Goal: Check status

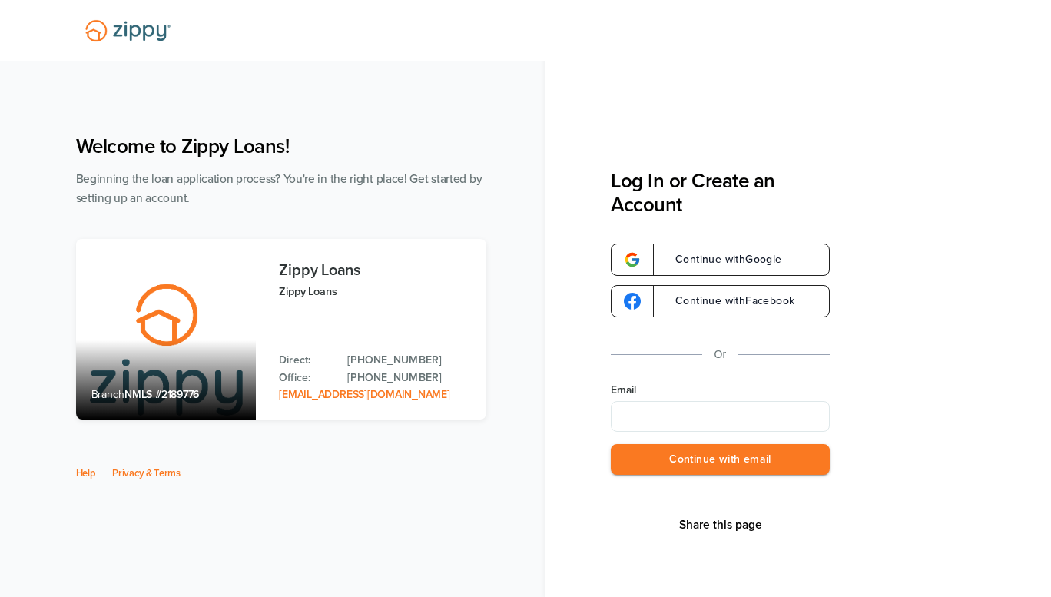
type input "**********"
click at [706, 457] on button "Continue with email" at bounding box center [720, 460] width 219 height 32
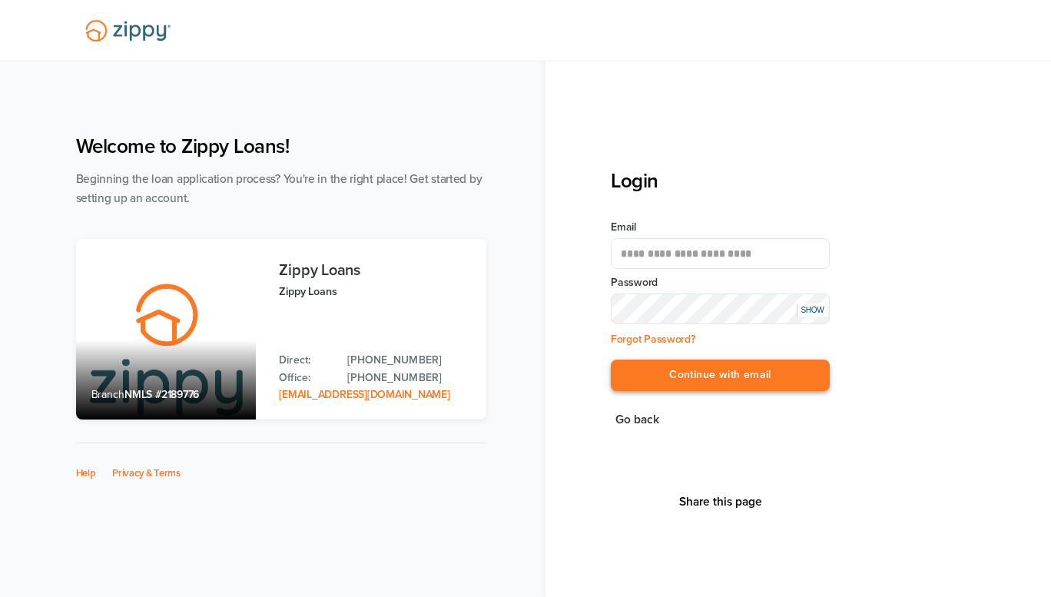
click at [734, 380] on button "Continue with email" at bounding box center [720, 376] width 219 height 32
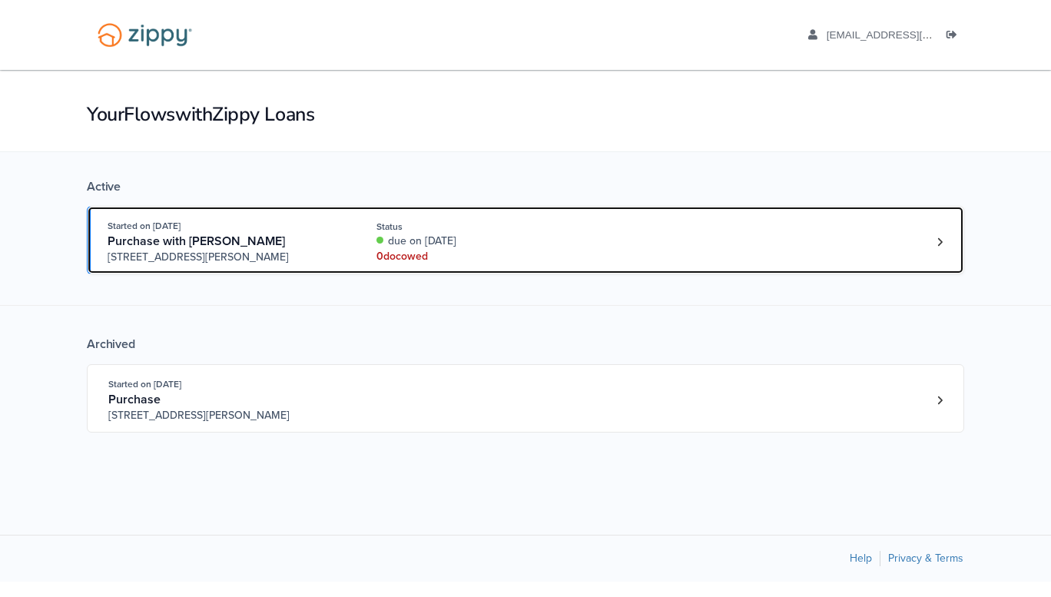
click at [579, 251] on div "0 doc owed" at bounding box center [479, 256] width 205 height 15
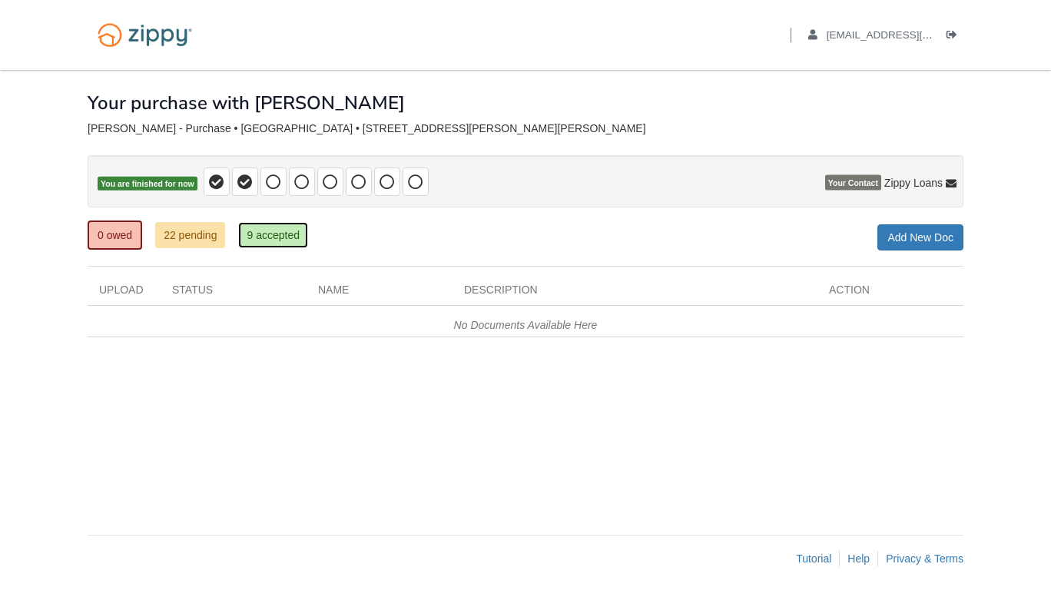
click at [254, 248] on link "9 accepted" at bounding box center [273, 235] width 70 height 26
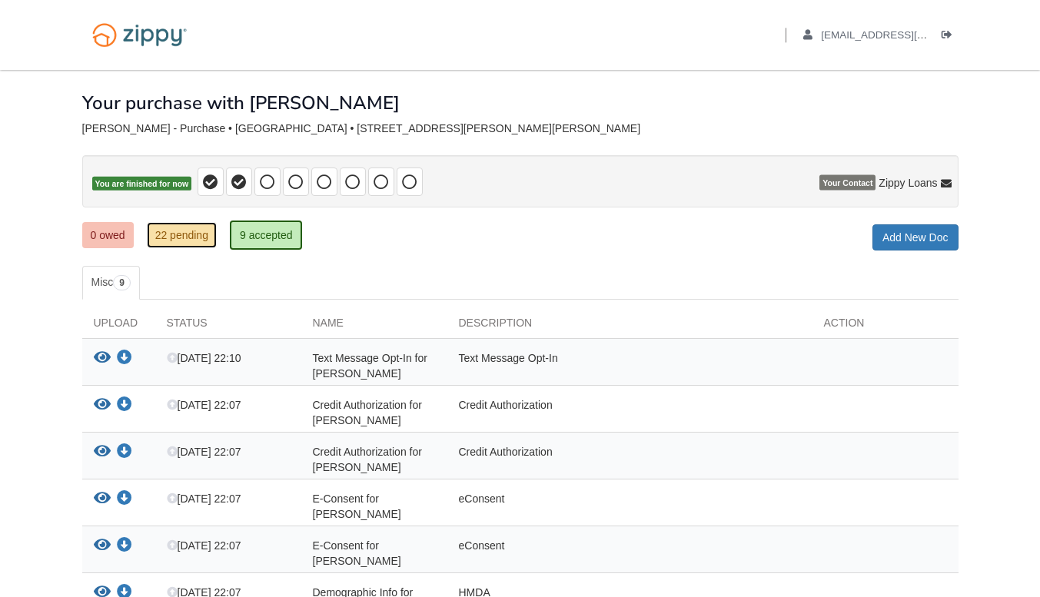
click at [174, 235] on link "22 pending" at bounding box center [182, 235] width 70 height 26
